Goal: Transaction & Acquisition: Purchase product/service

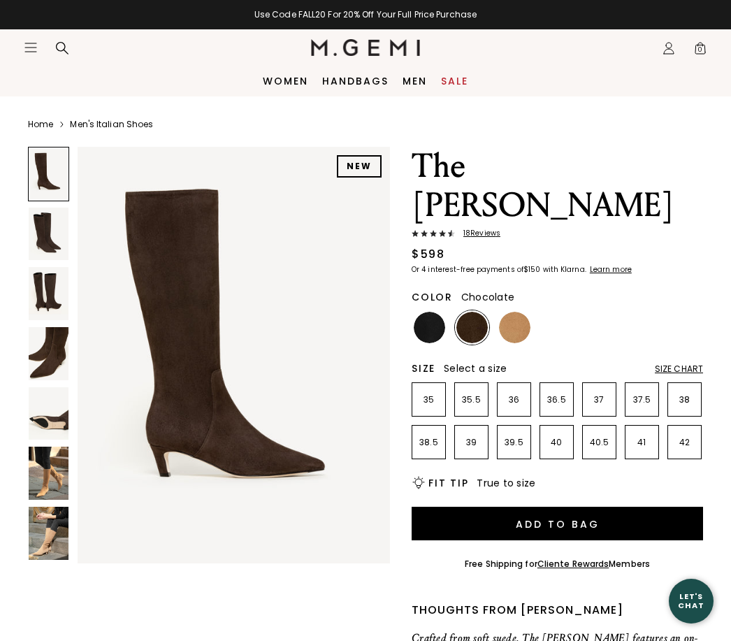
click at [516, 312] on img at bounding box center [514, 327] width 31 height 31
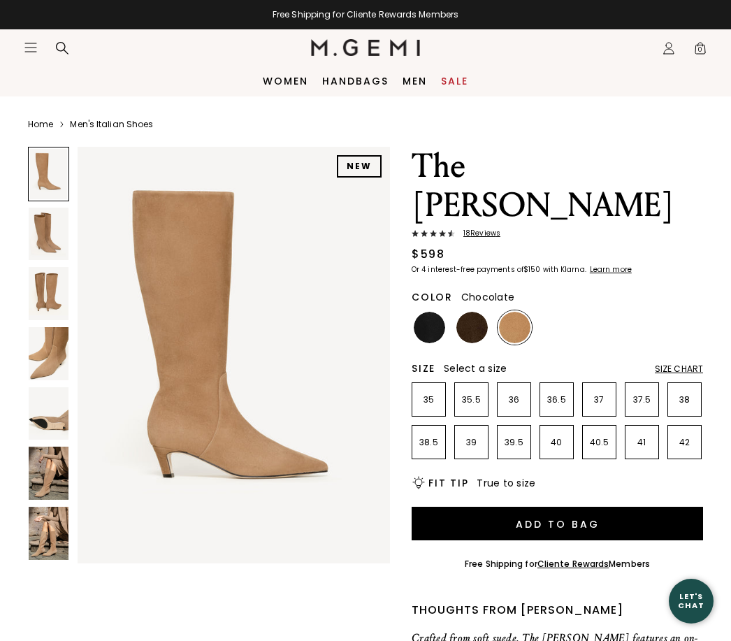
click at [469, 312] on img at bounding box center [472, 327] width 31 height 31
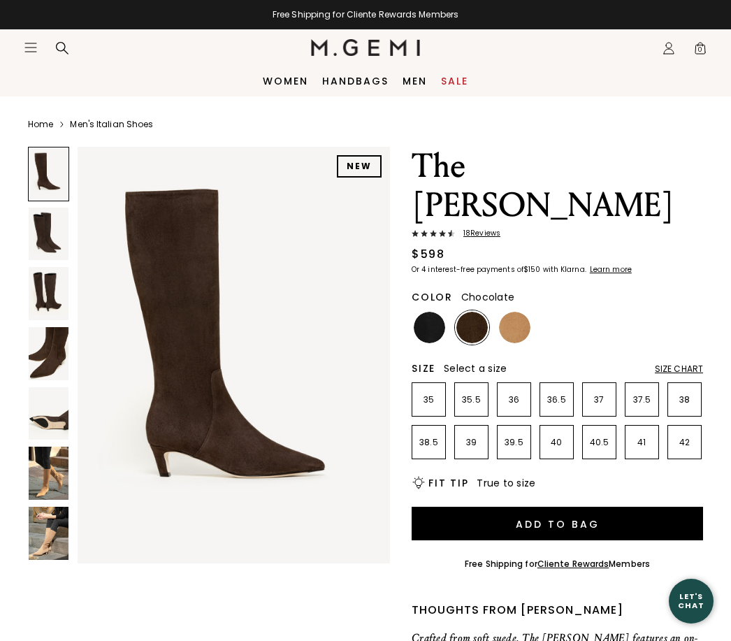
click at [429, 312] on img at bounding box center [429, 327] width 31 height 31
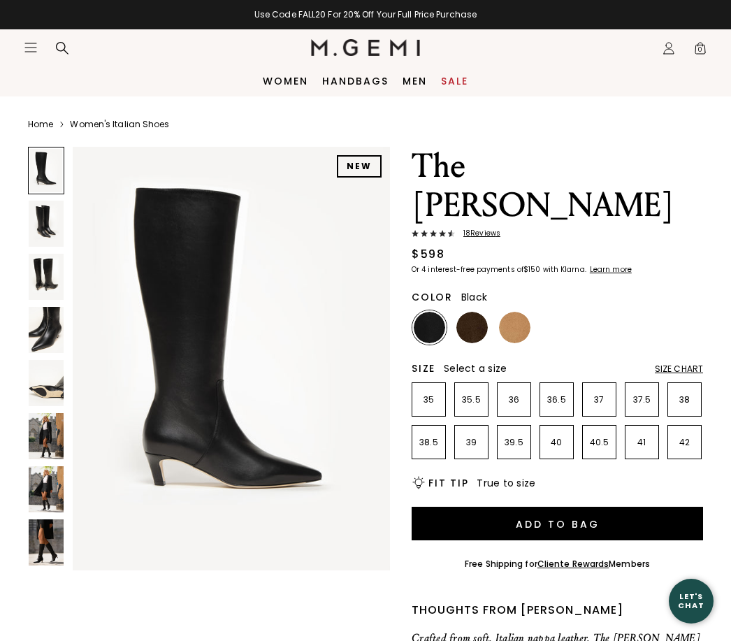
click at [59, 414] on img at bounding box center [46, 436] width 35 height 46
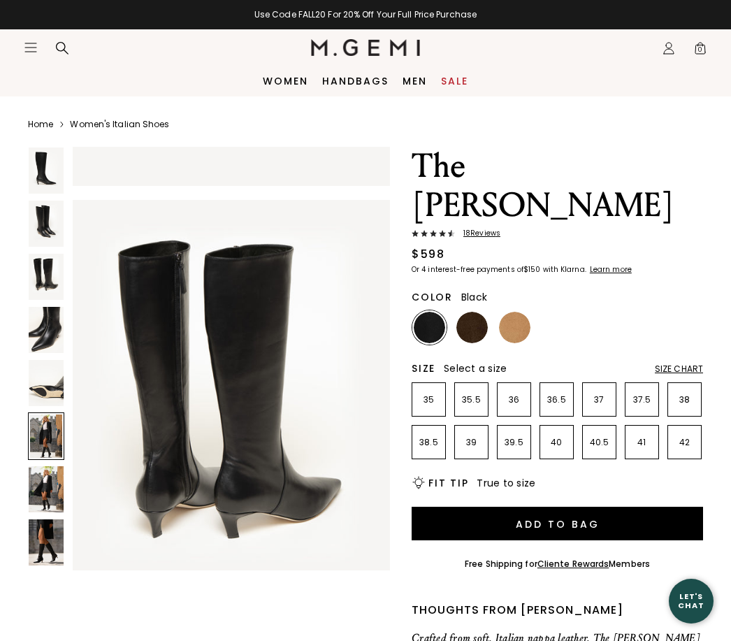
click at [40, 383] on img at bounding box center [46, 383] width 35 height 46
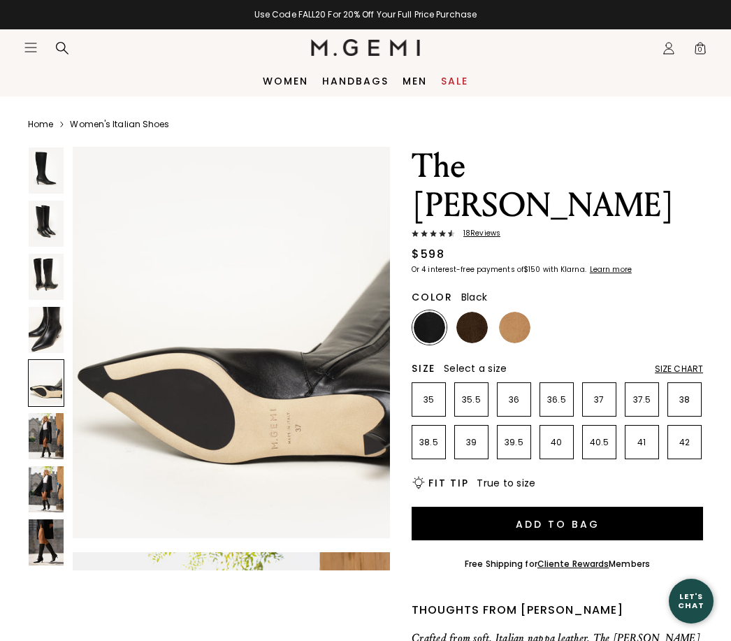
scroll to position [1751, 0]
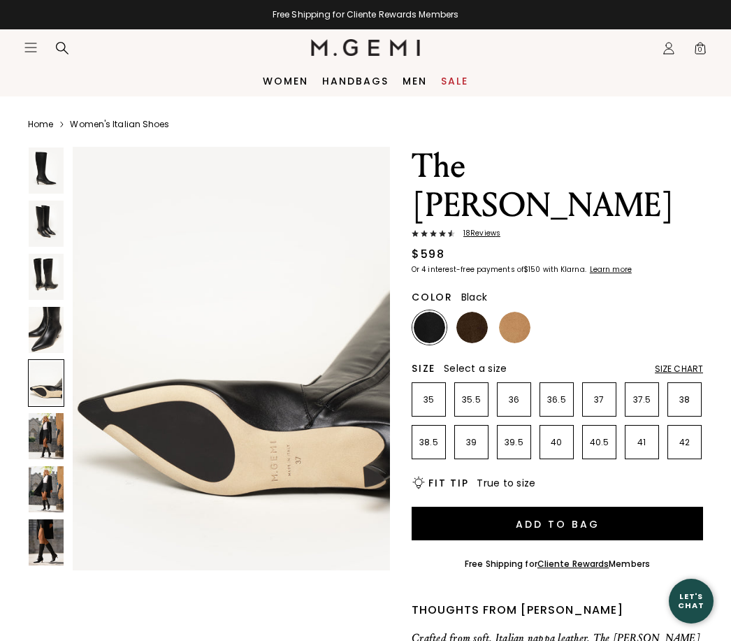
click at [46, 446] on img at bounding box center [46, 436] width 35 height 46
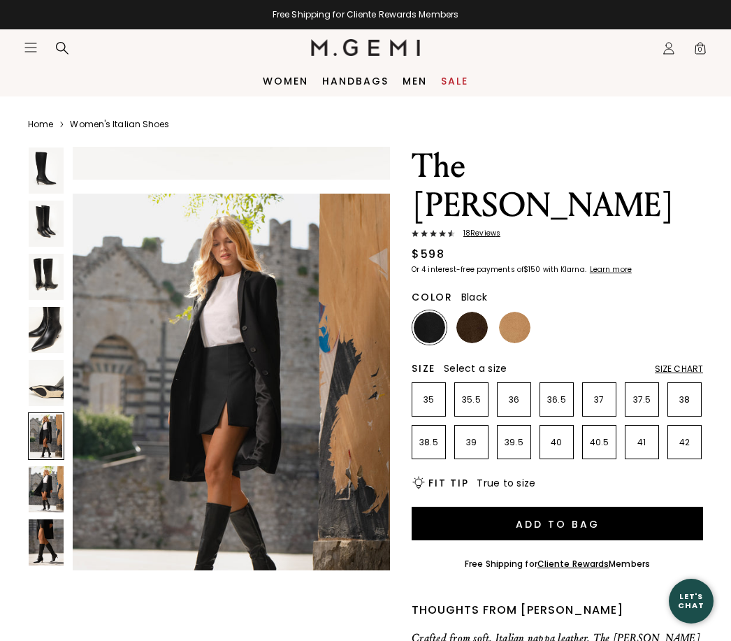
scroll to position [2188, 0]
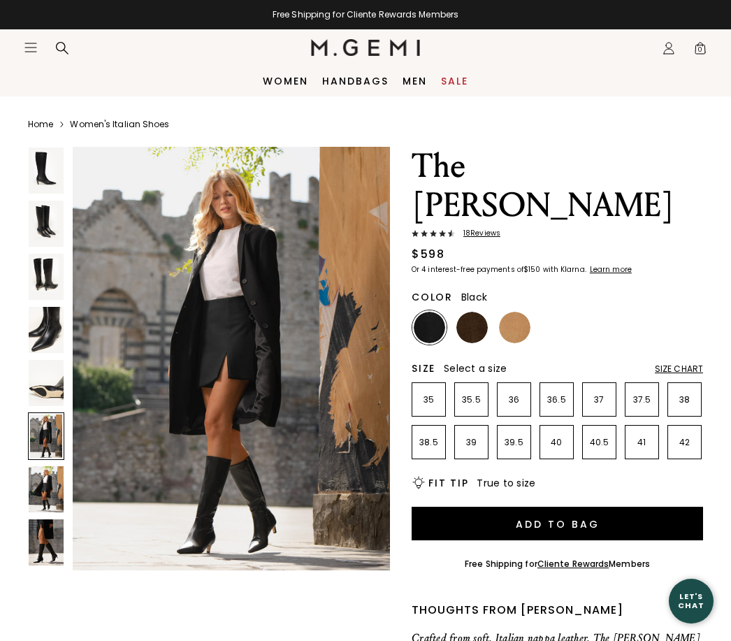
click at [43, 489] on img at bounding box center [46, 489] width 35 height 46
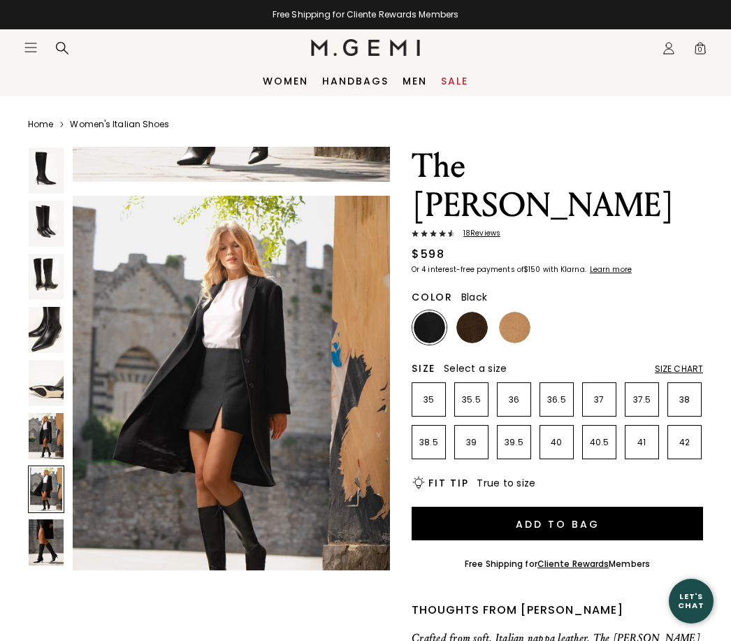
scroll to position [2626, 0]
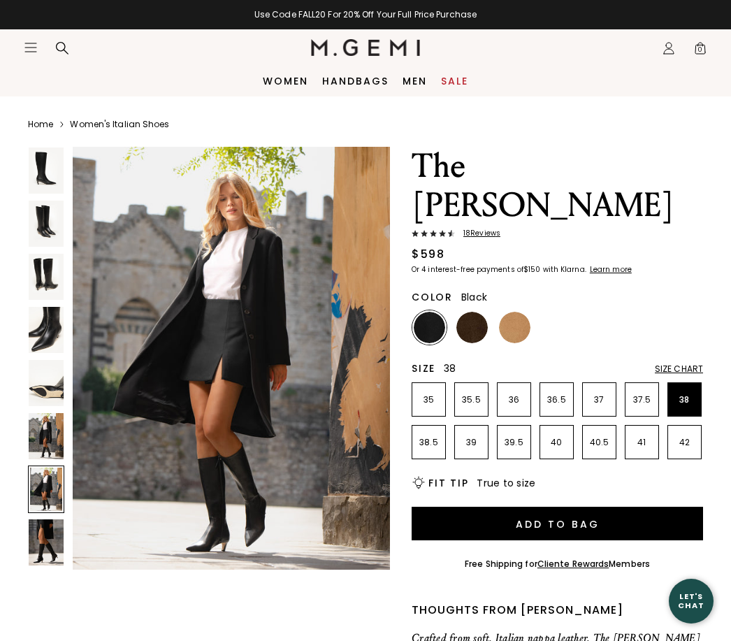
click at [689, 394] on p "38" at bounding box center [684, 399] width 33 height 11
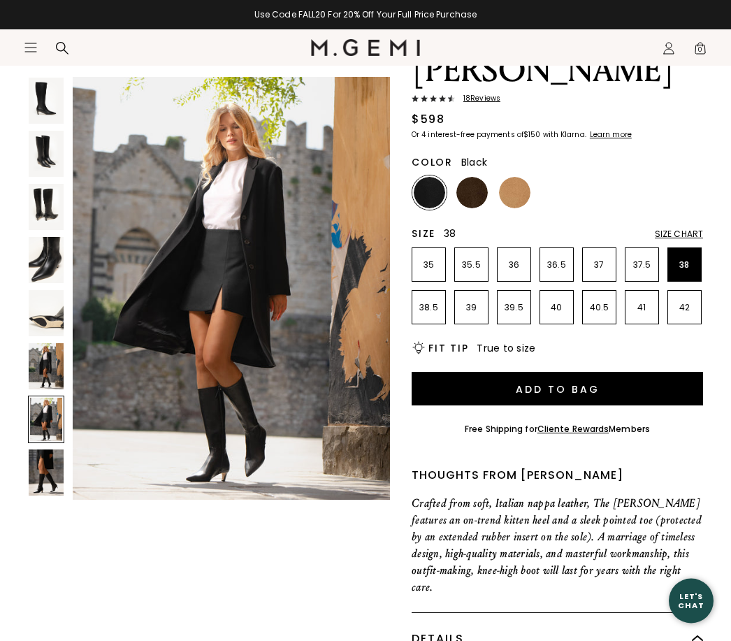
scroll to position [138, 0]
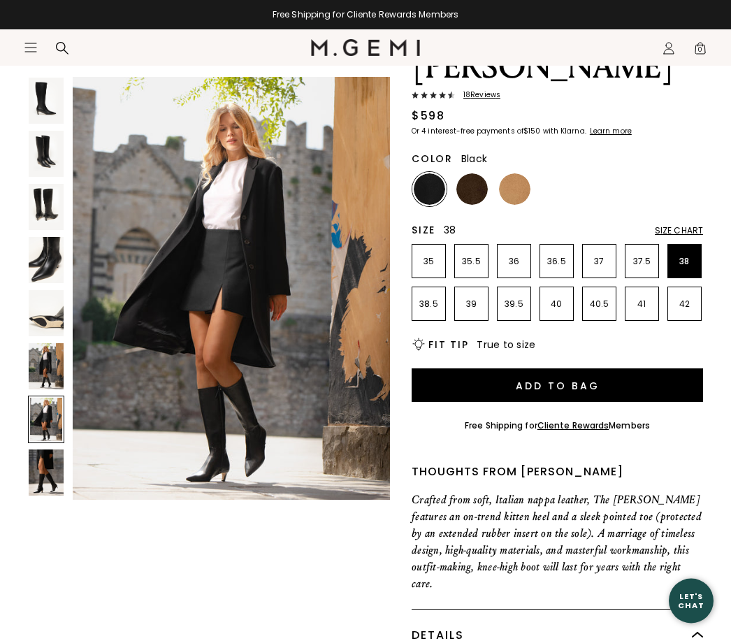
click at [38, 368] on img at bounding box center [46, 366] width 35 height 46
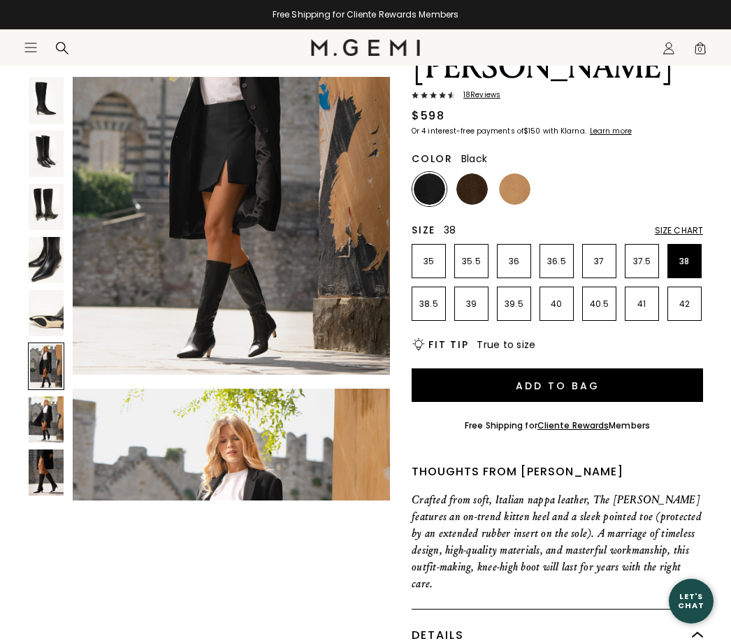
scroll to position [2188, 0]
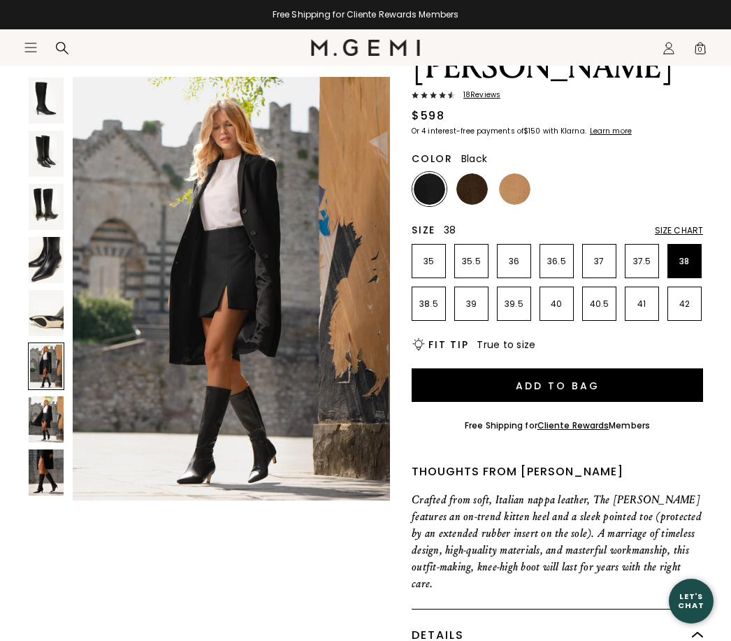
click at [34, 418] on img at bounding box center [46, 419] width 35 height 46
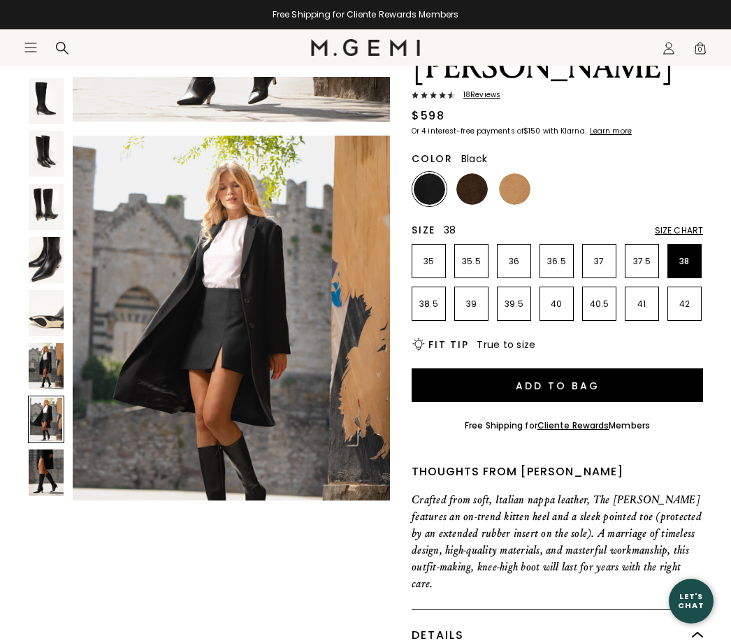
scroll to position [2626, 0]
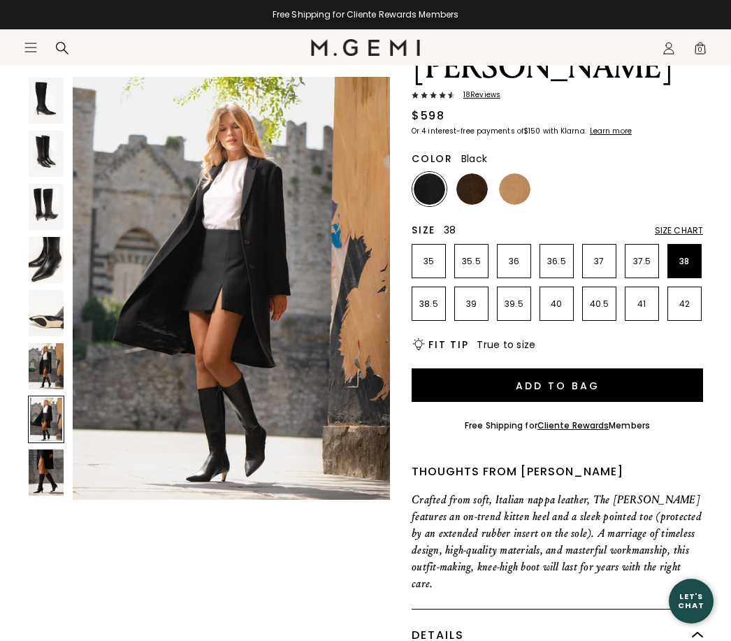
click at [40, 476] on img at bounding box center [46, 473] width 35 height 46
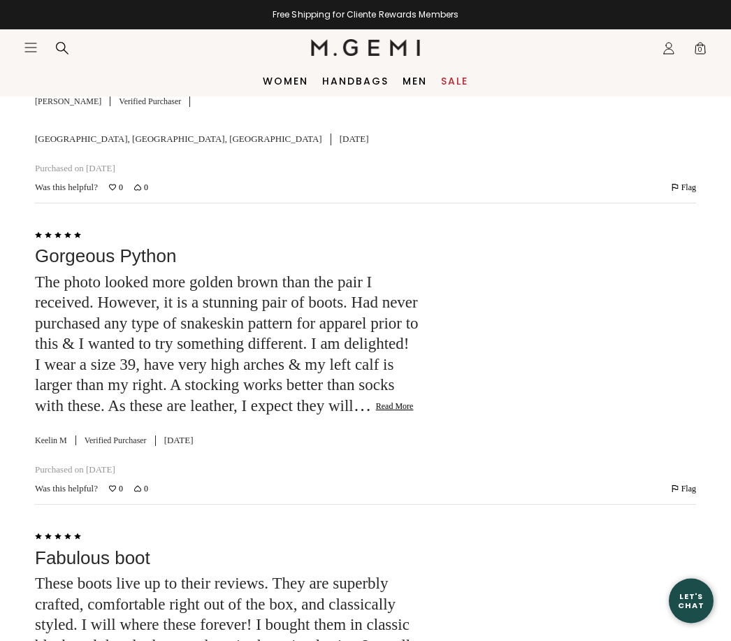
scroll to position [2924, 0]
click at [376, 402] on button "Read More" at bounding box center [395, 407] width 38 height 11
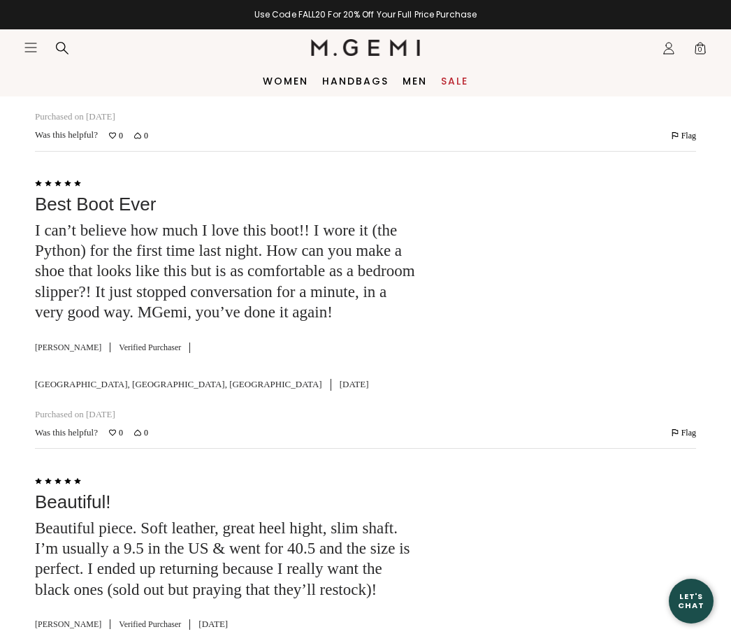
scroll to position [3935, 0]
